Goal: Information Seeking & Learning: Learn about a topic

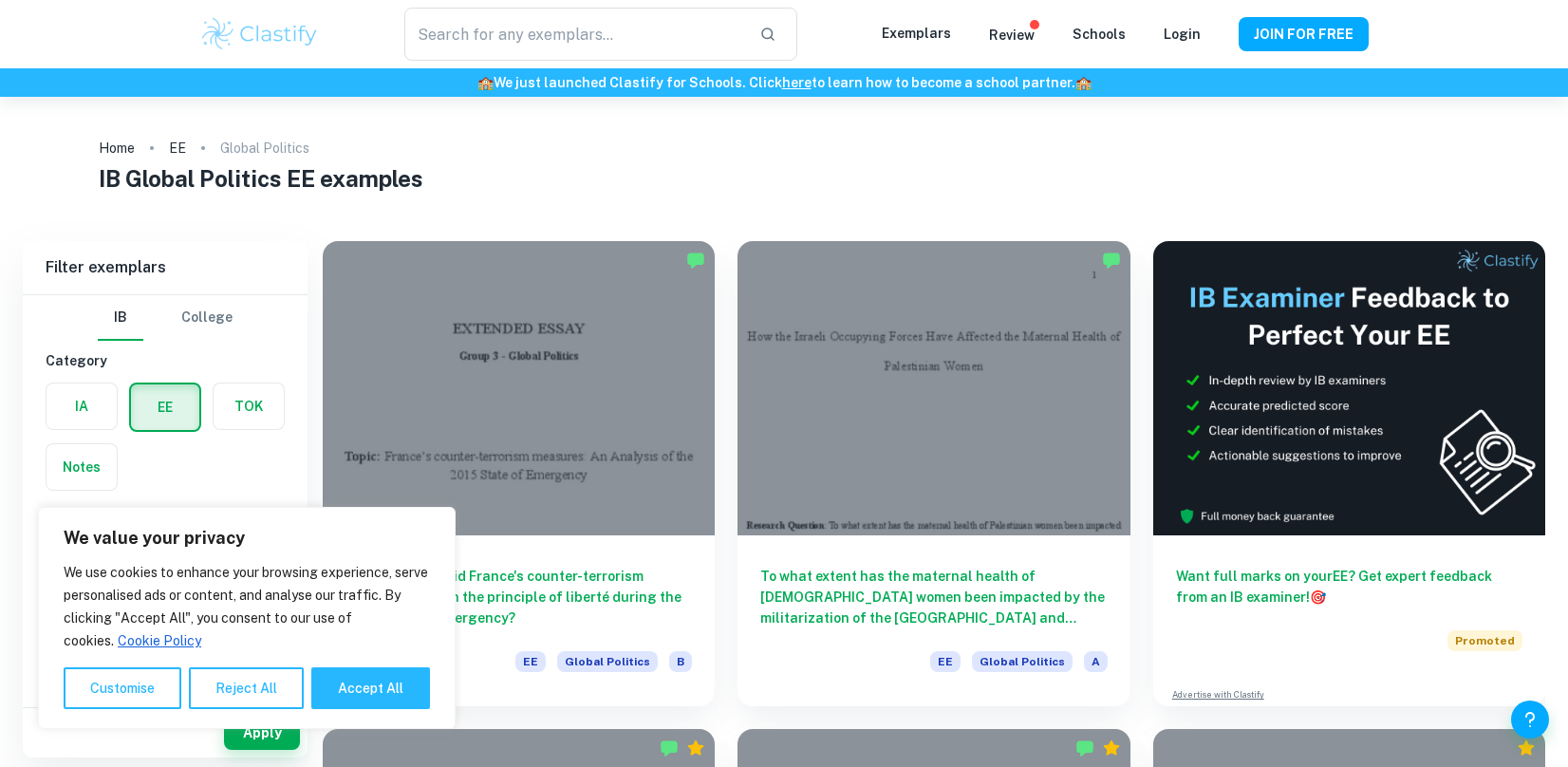
type input "Global Politics"
click at [381, 681] on button "Accept All" at bounding box center [371, 688] width 119 height 42
checkbox input "true"
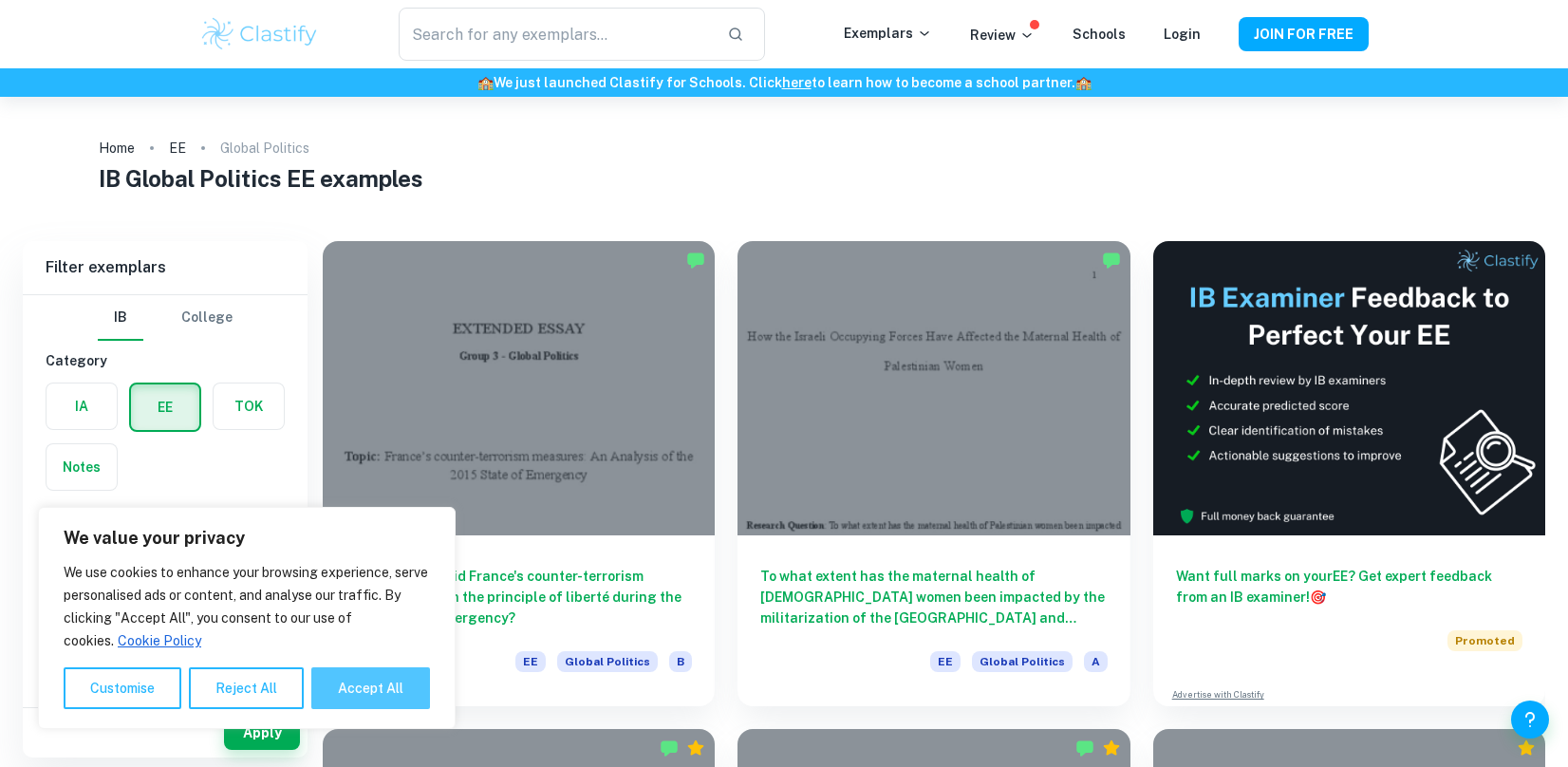
checkbox input "true"
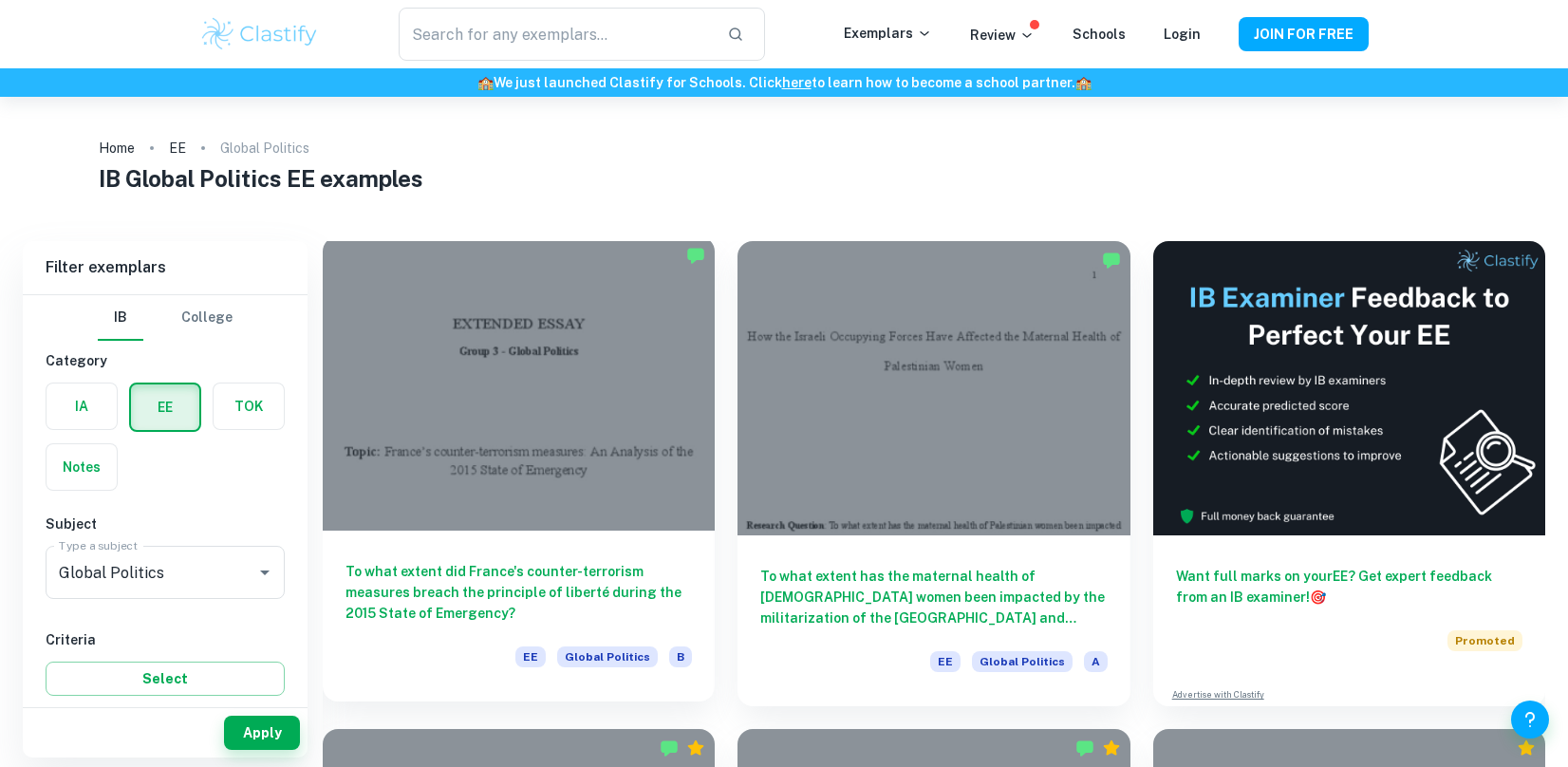
click at [530, 388] on div at bounding box center [519, 384] width 392 height 295
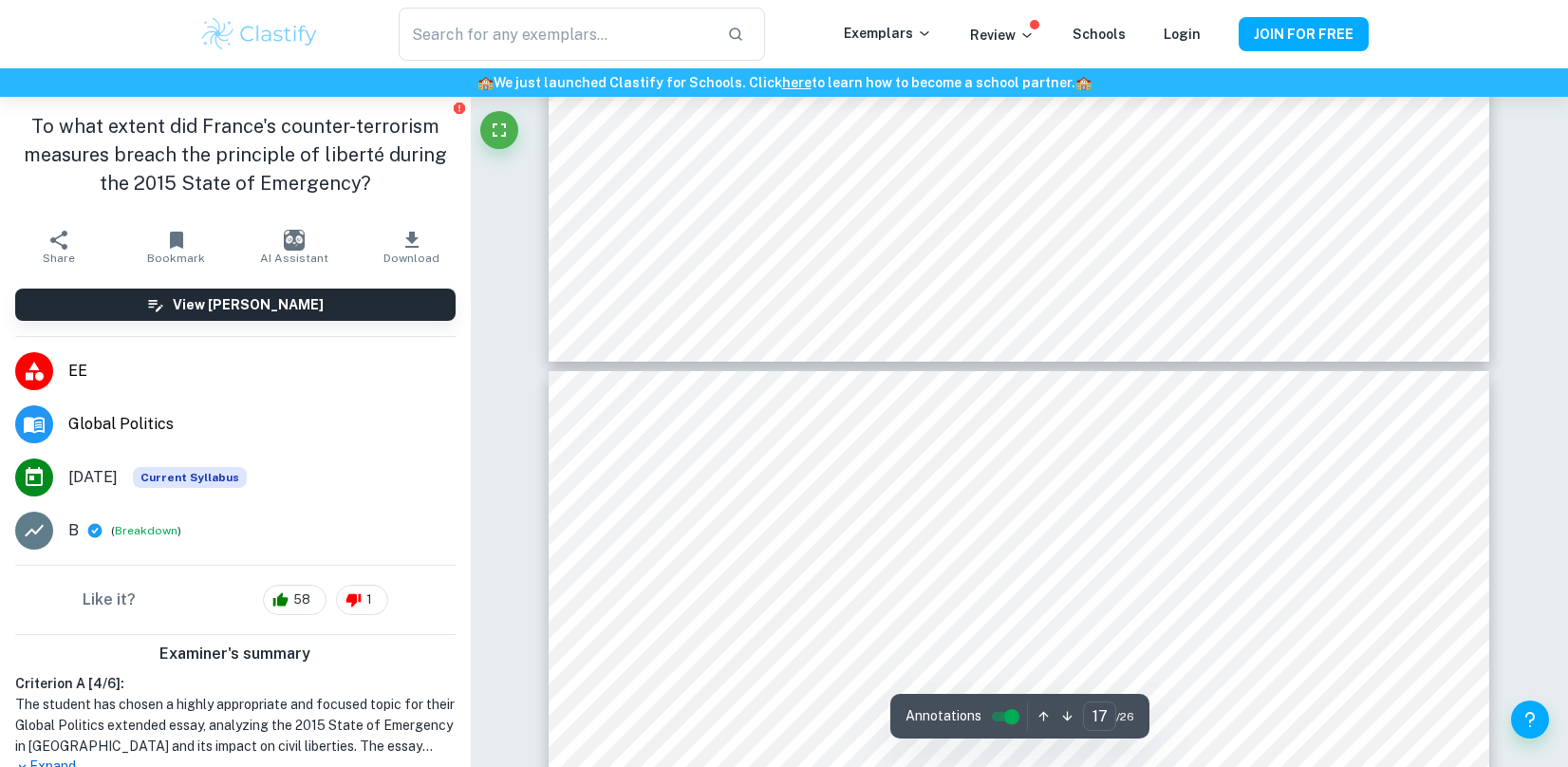
scroll to position [19963, 0]
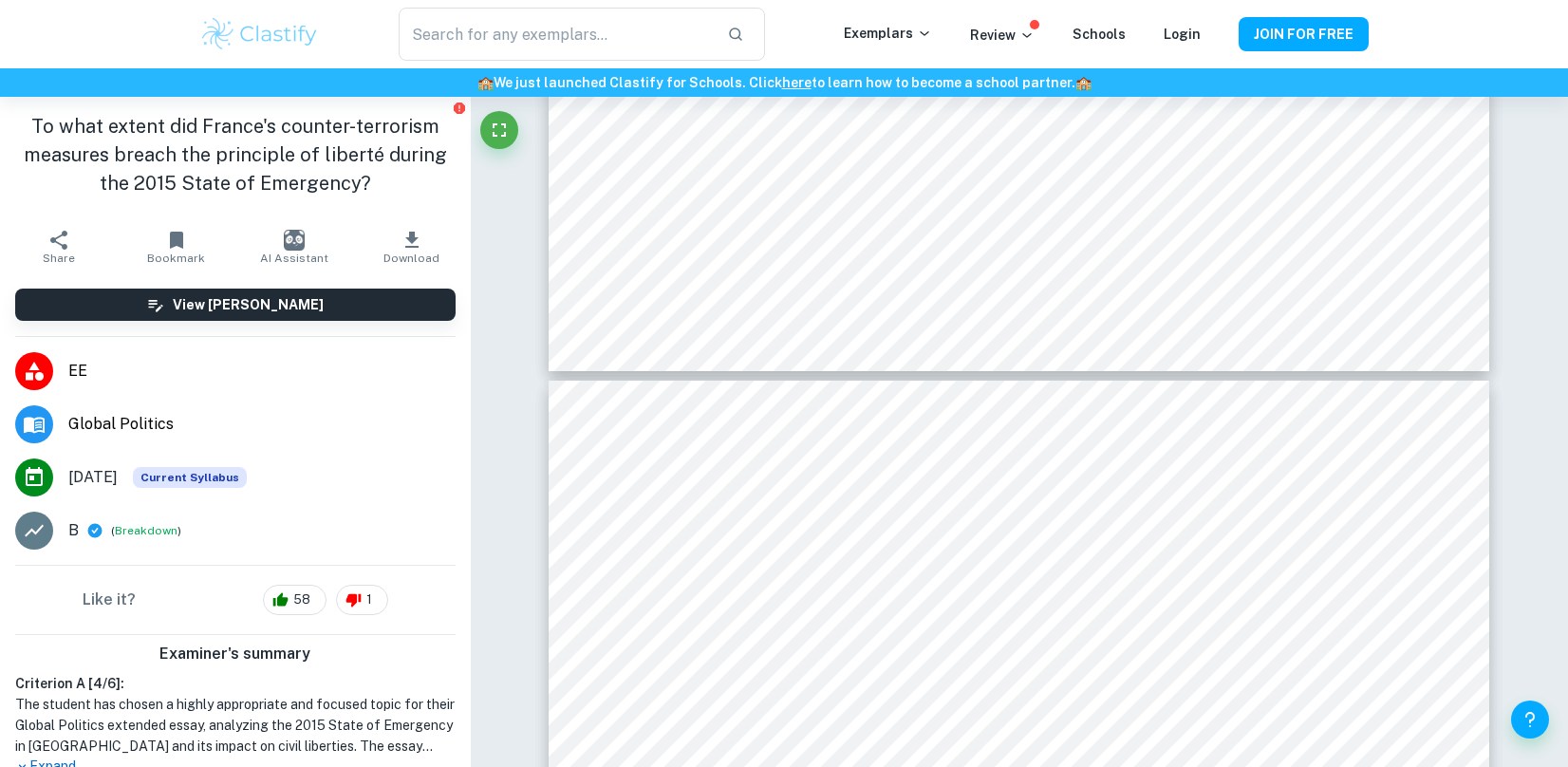
type input "16"
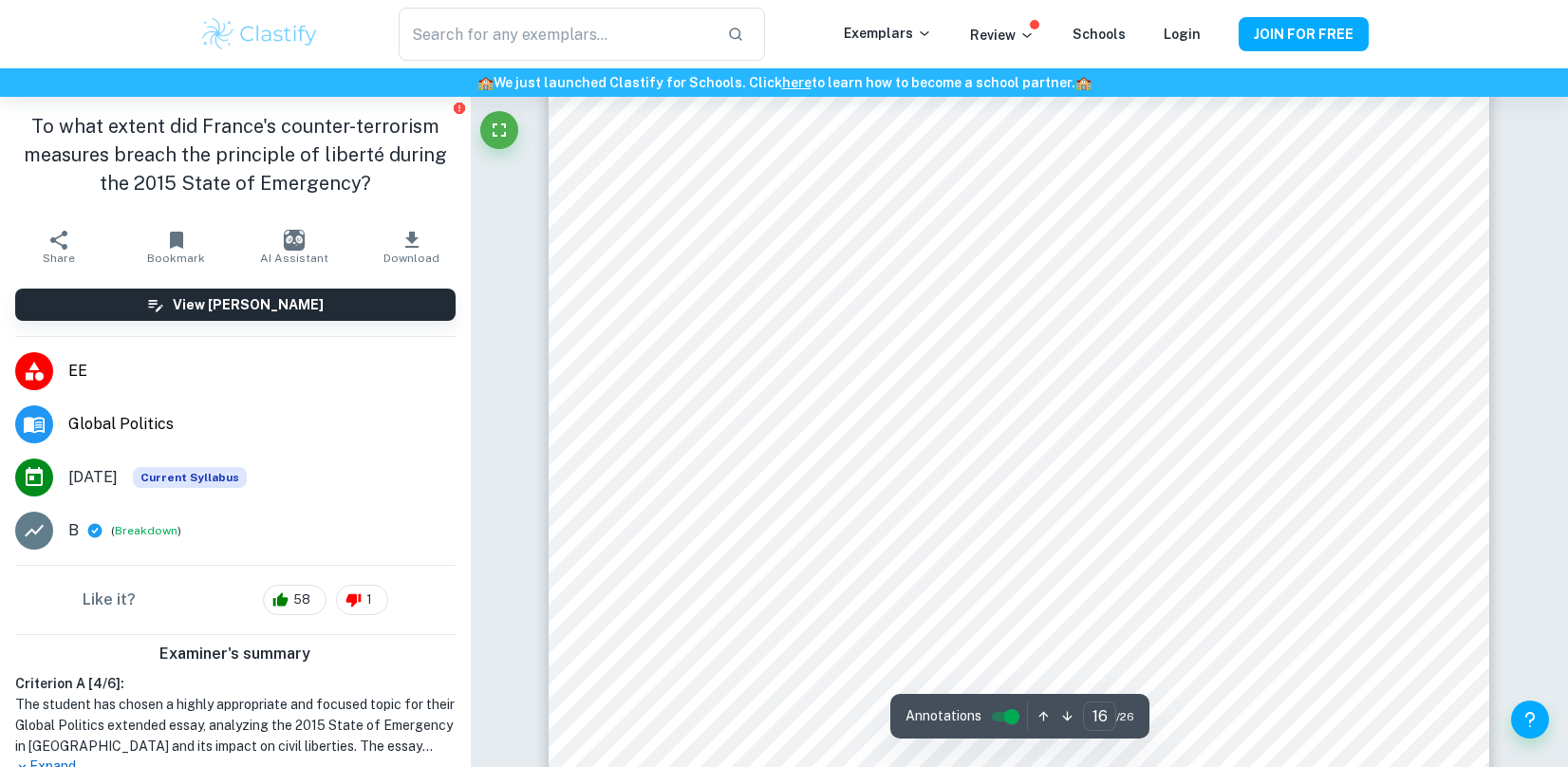
scroll to position [19075, 0]
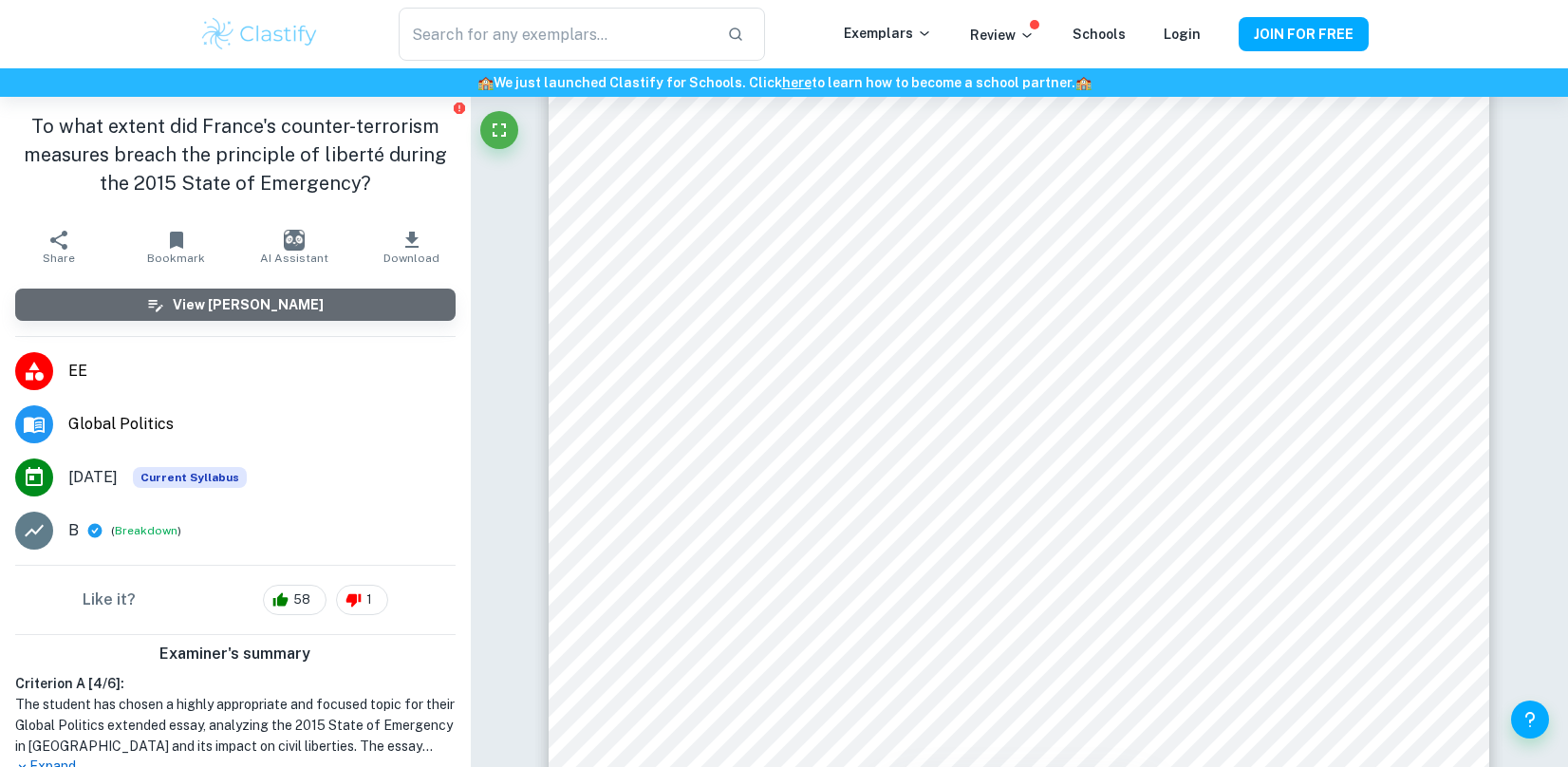
drag, startPoint x: 298, startPoint y: 313, endPoint x: 280, endPoint y: 308, distance: 18.7
click at [297, 313] on h6 "View [PERSON_NAME]" at bounding box center [248, 305] width 151 height 21
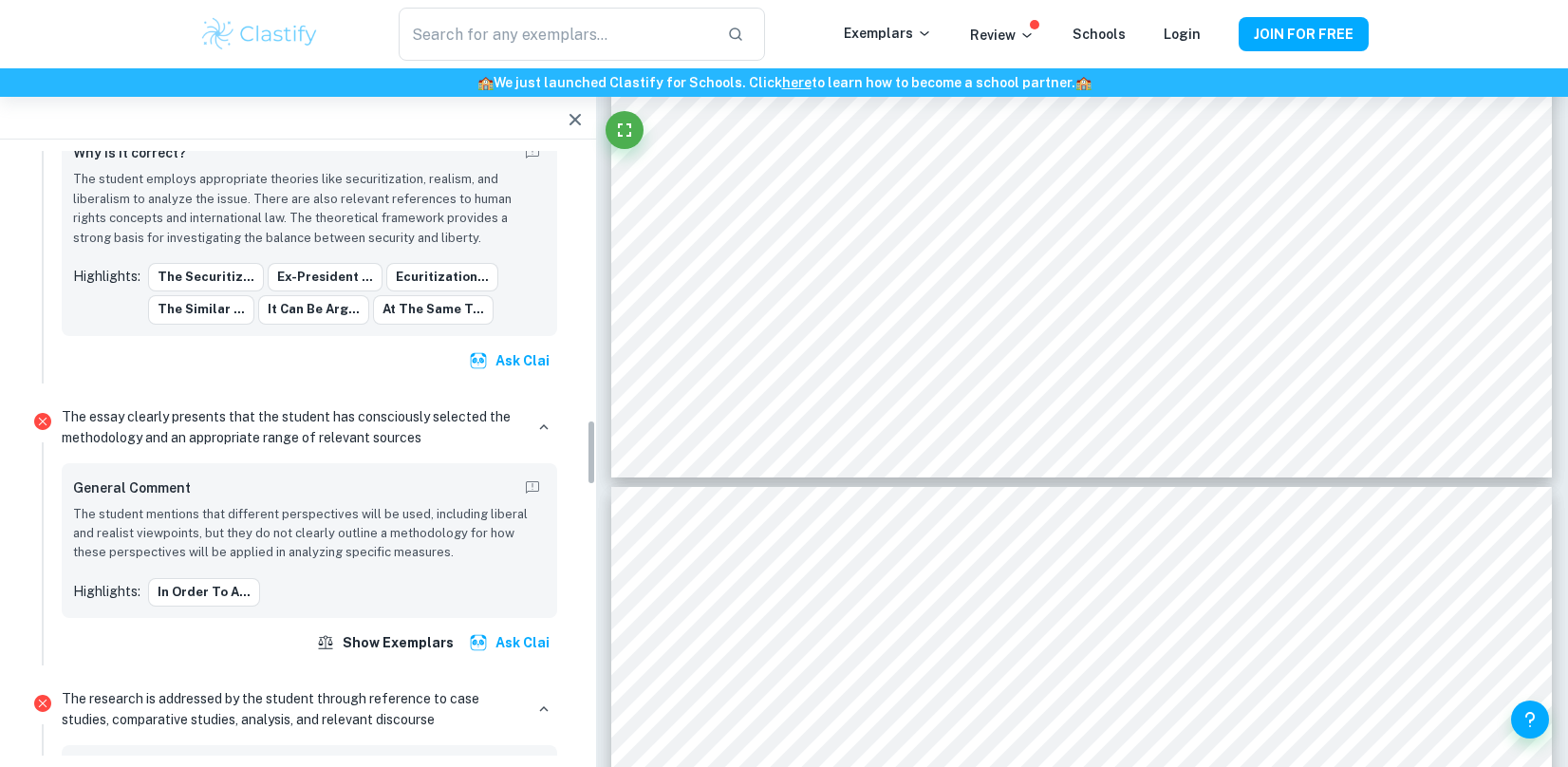
scroll to position [2478, 0]
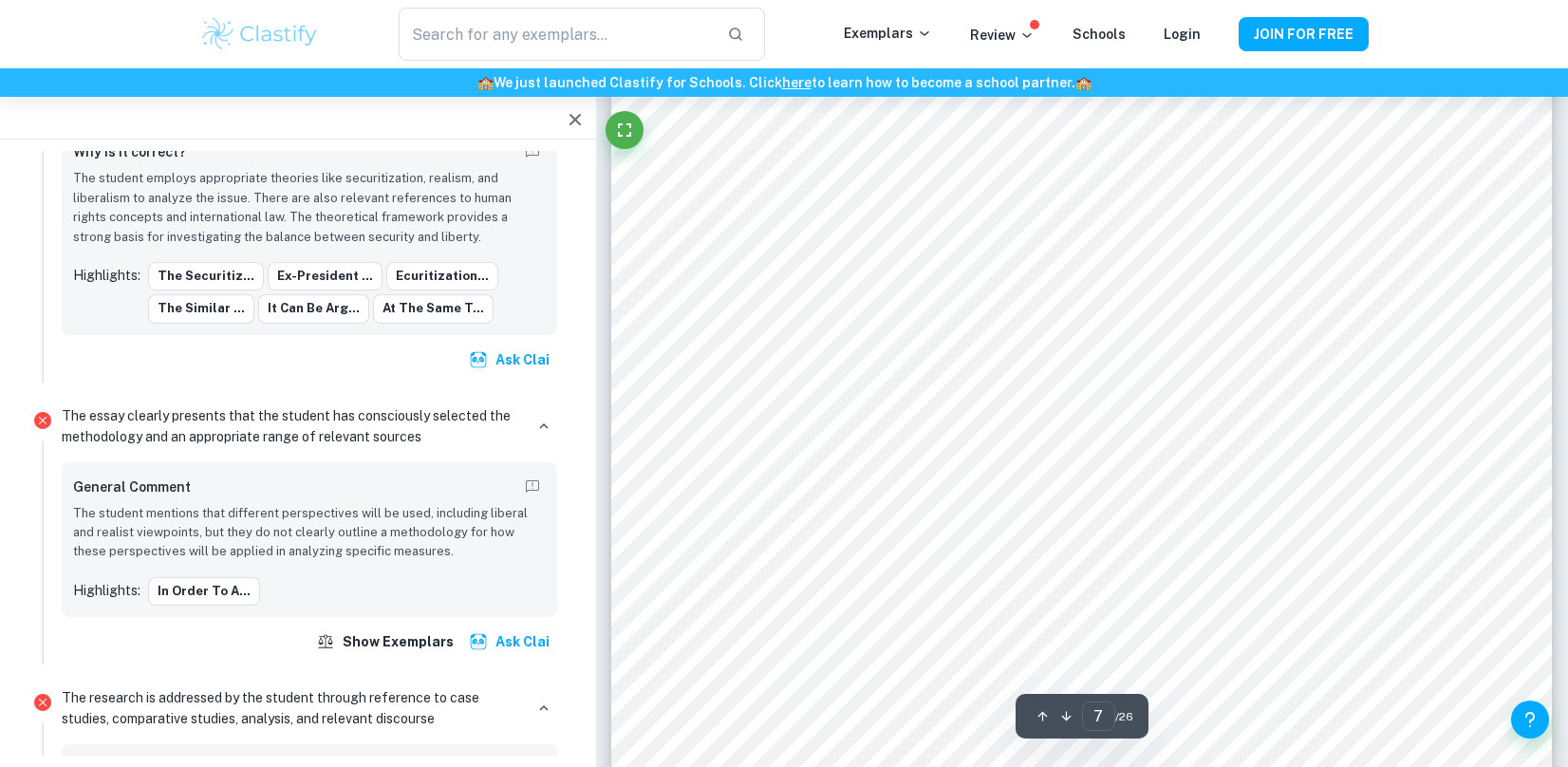
type input "6"
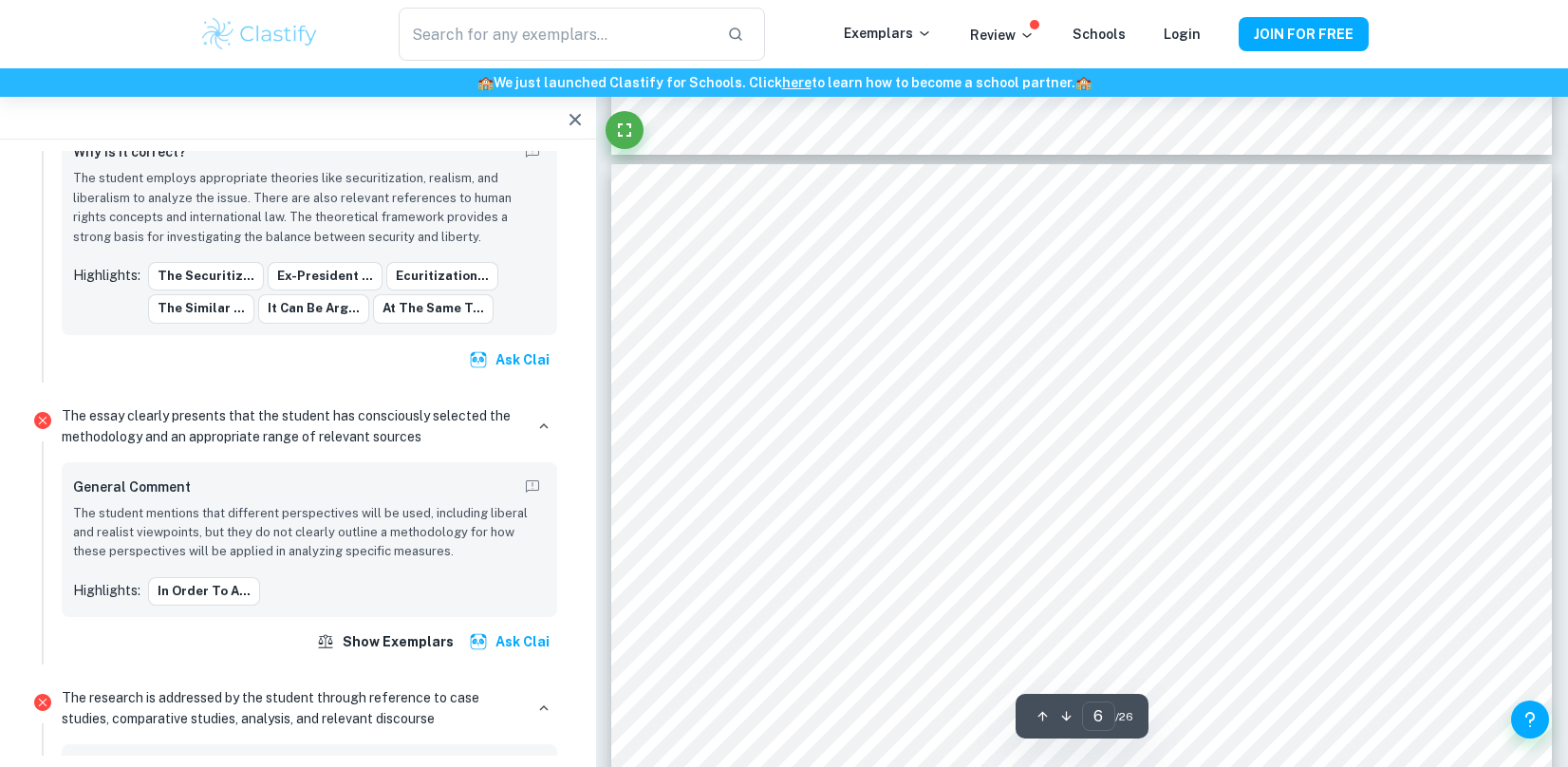
scroll to position [6139, 0]
